Goal: Information Seeking & Learning: Learn about a topic

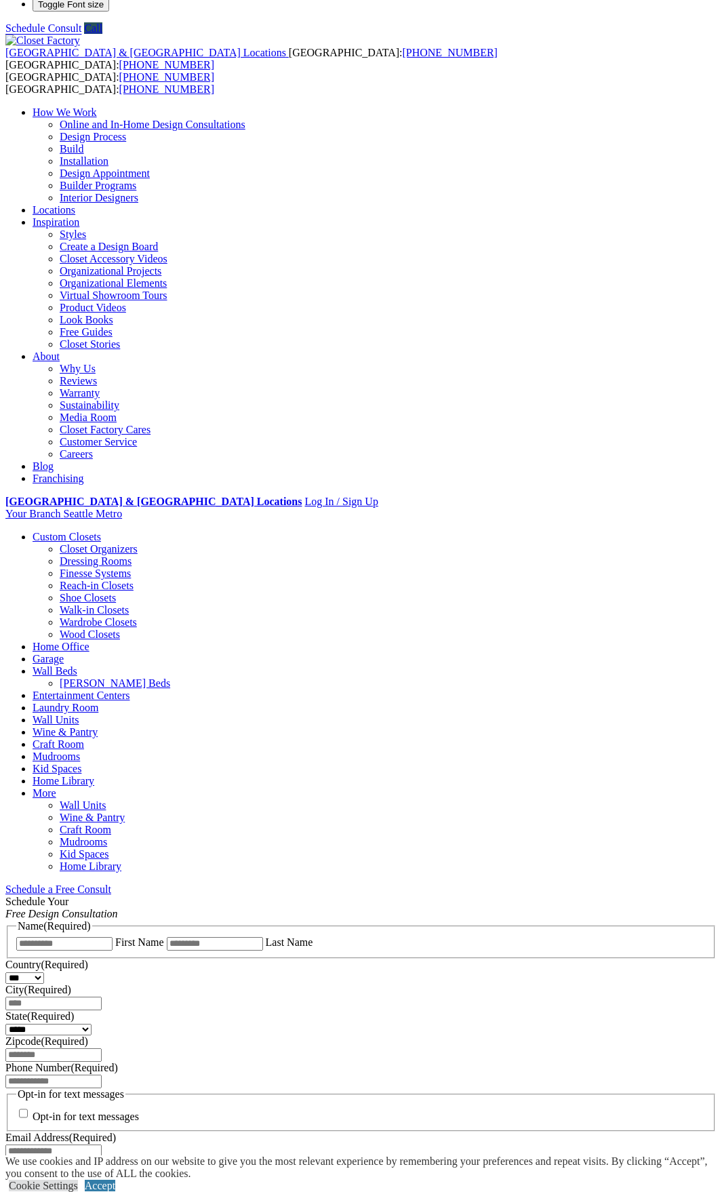
scroll to position [31, 0]
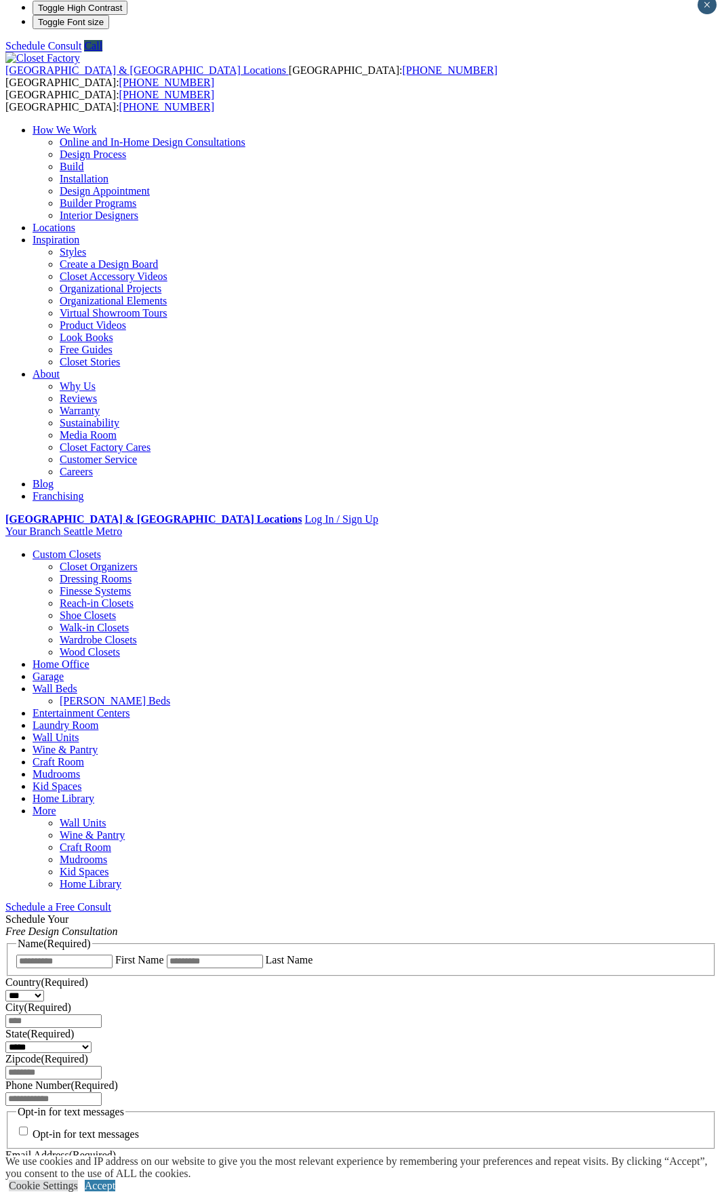
scroll to position [0, 0]
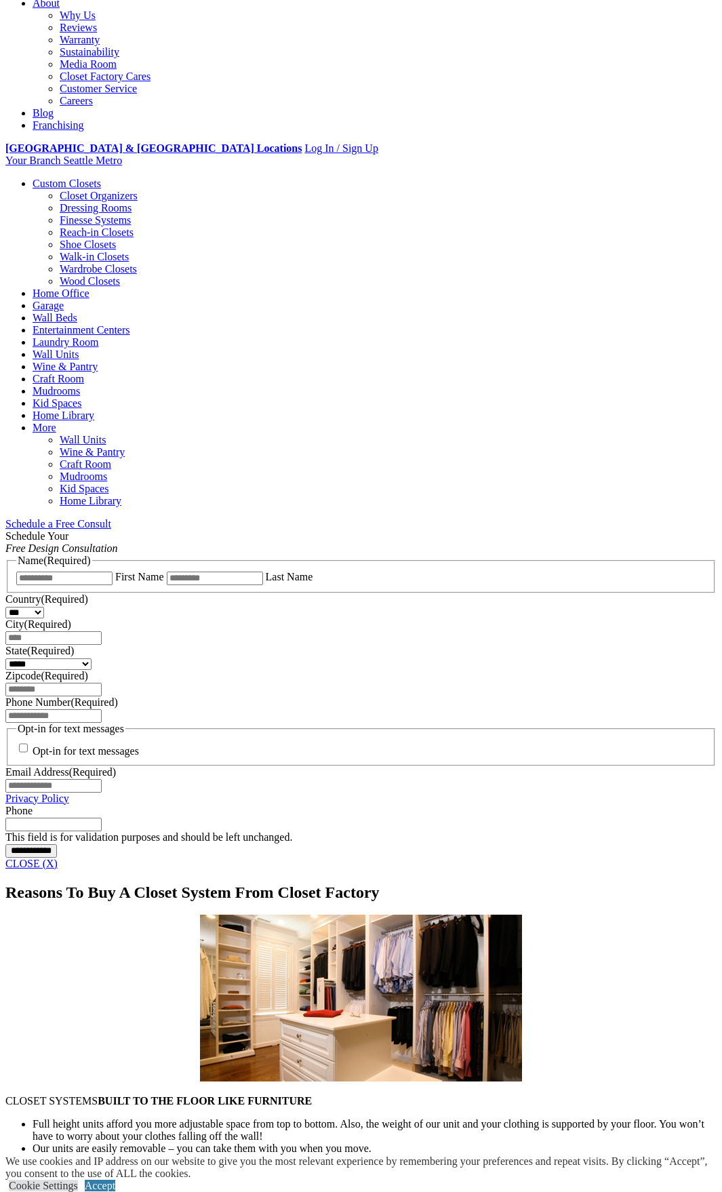
scroll to position [176, 0]
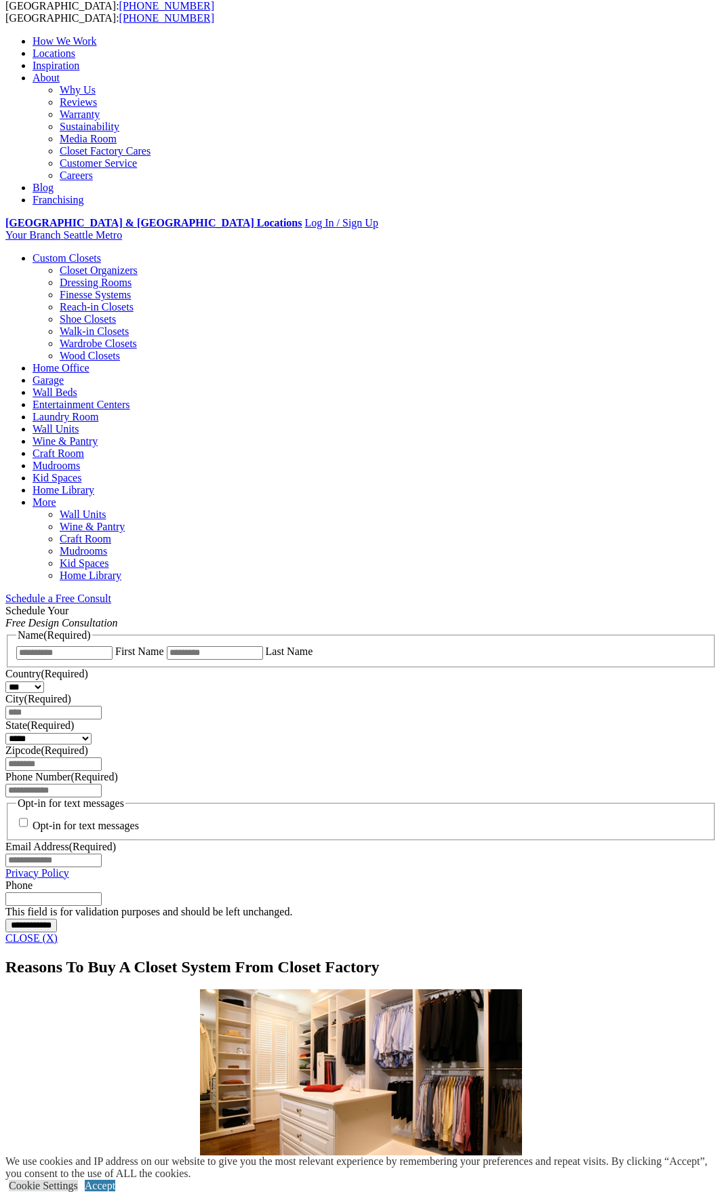
scroll to position [98, 0]
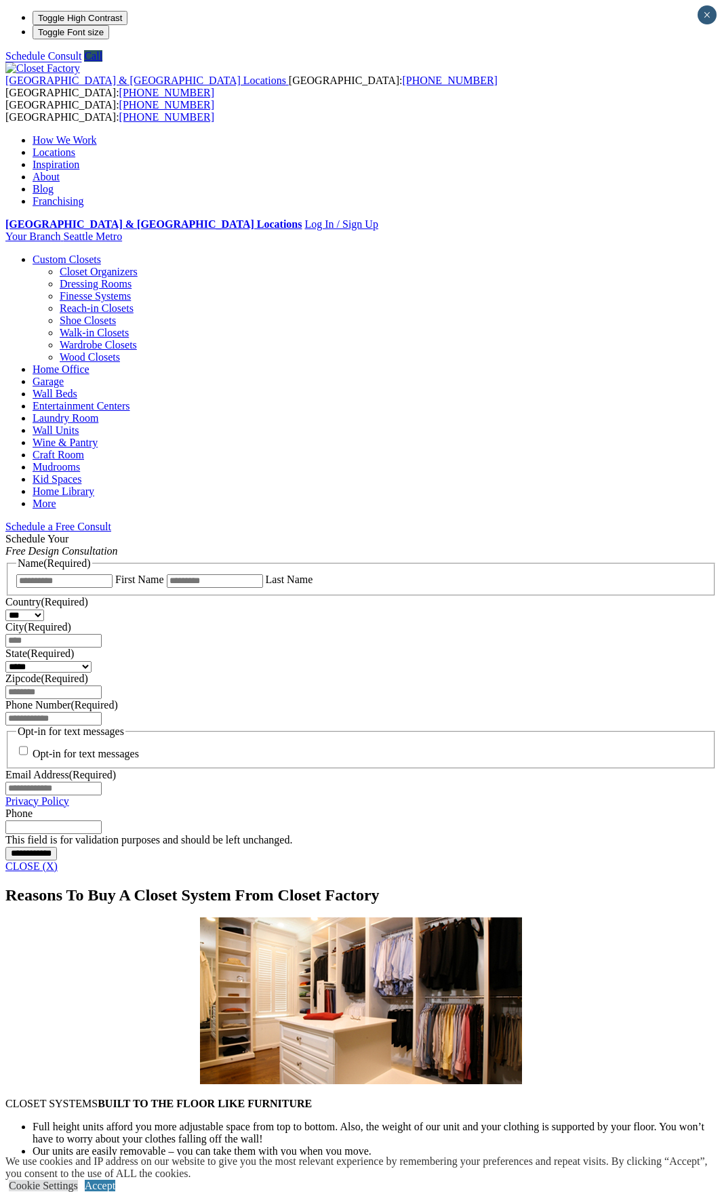
click at [60, 327] on link "Walk-in Closets" at bounding box center [94, 333] width 69 height 12
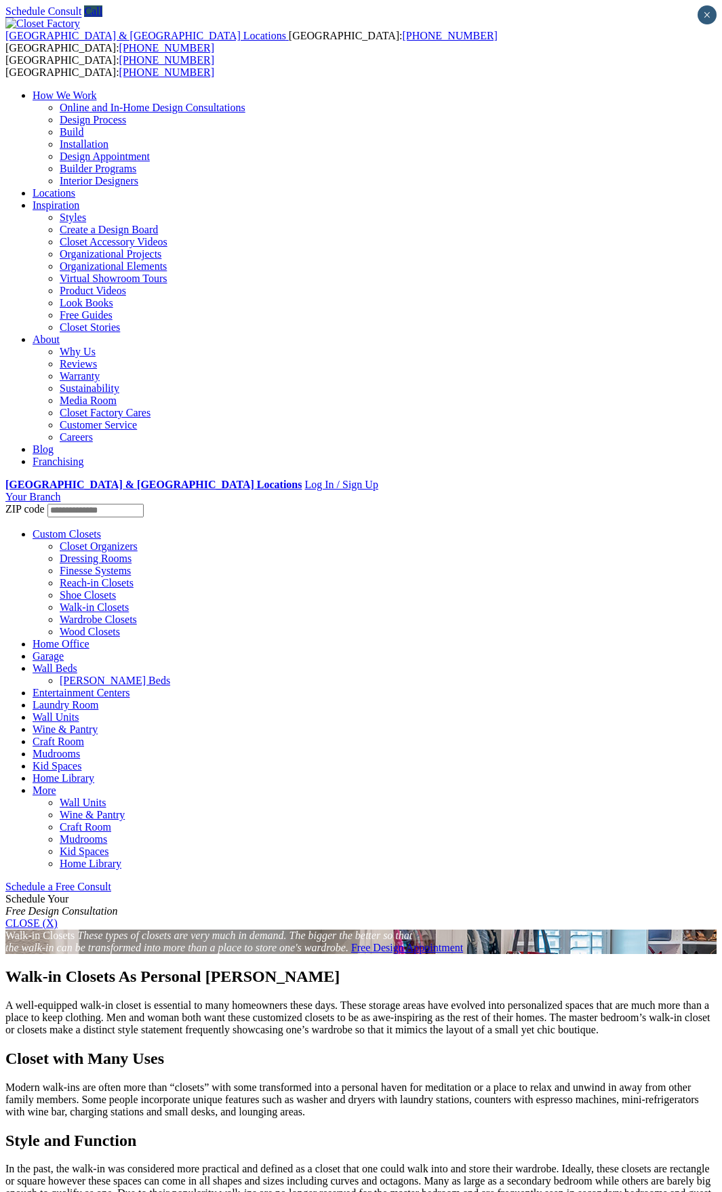
click at [169, 929] on section "Walk-in Closets These types of closets are very much in demand. The bigger the …" at bounding box center [360, 941] width 711 height 24
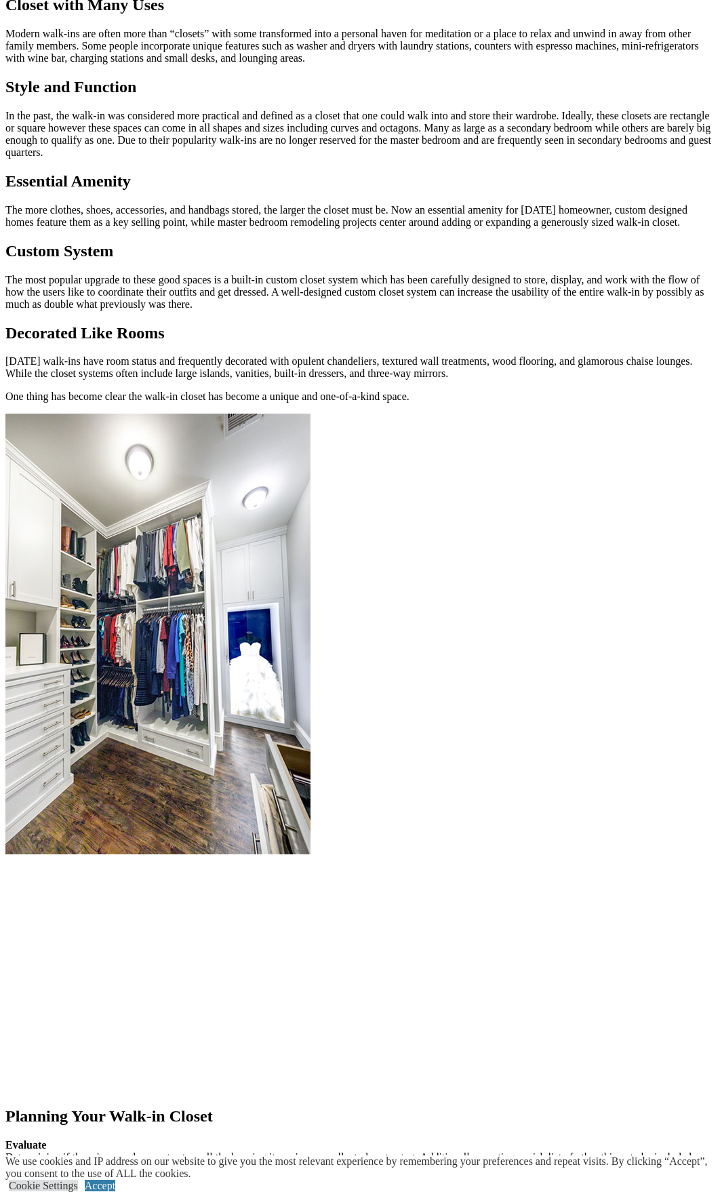
scroll to position [1386, 0]
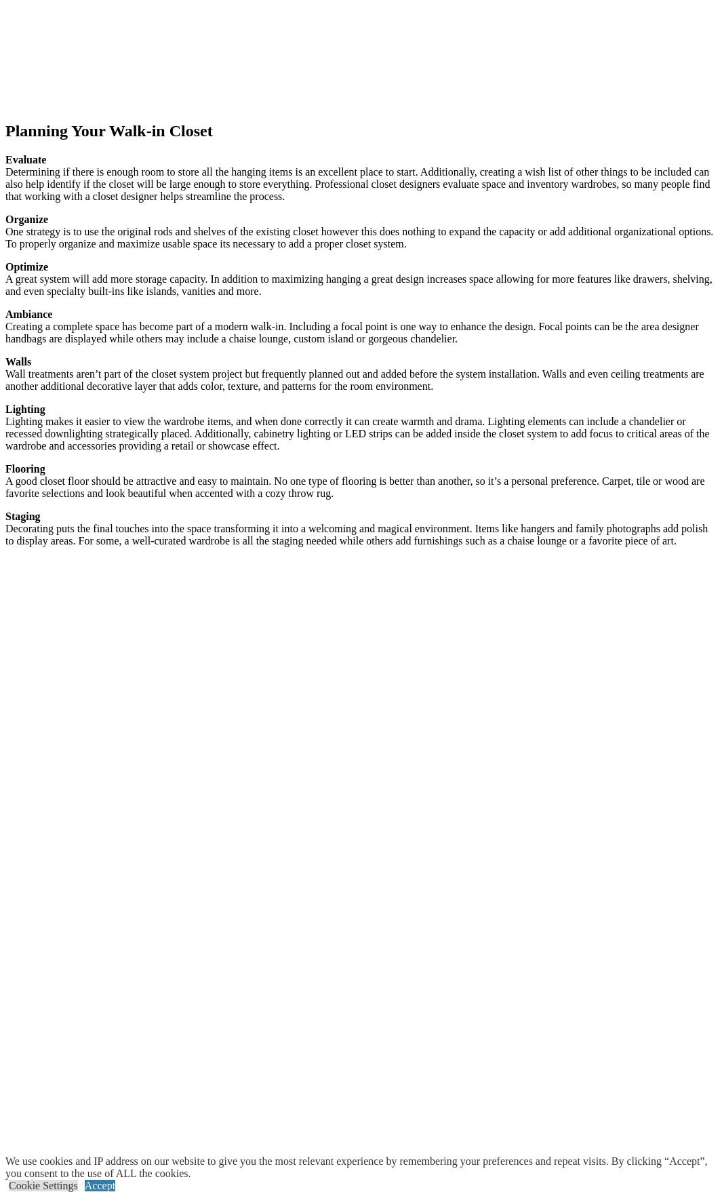
scroll to position [2415, 0]
